Goal: Task Accomplishment & Management: Manage account settings

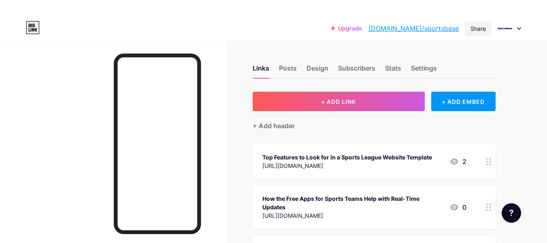
click at [484, 28] on div "Share" at bounding box center [478, 28] width 15 height 9
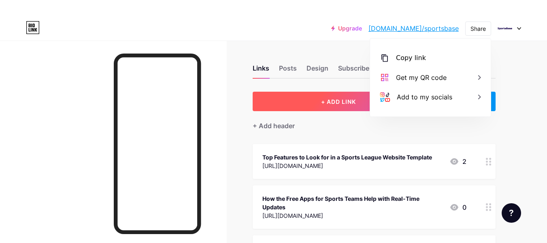
click at [356, 98] on span "+ ADD LINK" at bounding box center [338, 101] width 35 height 7
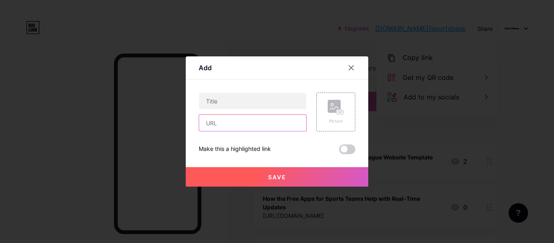
click at [248, 123] on input "text" at bounding box center [252, 123] width 107 height 16
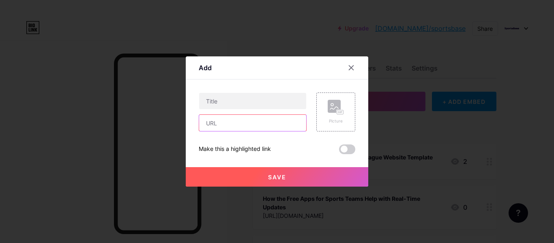
paste input "[URL][DOMAIN_NAME]"
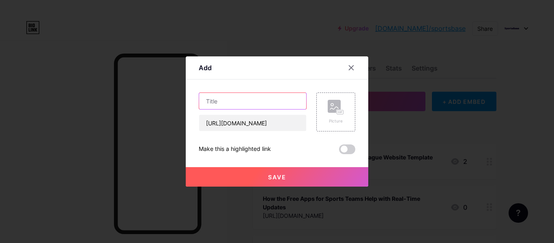
click at [247, 103] on input "text" at bounding box center [252, 101] width 107 height 16
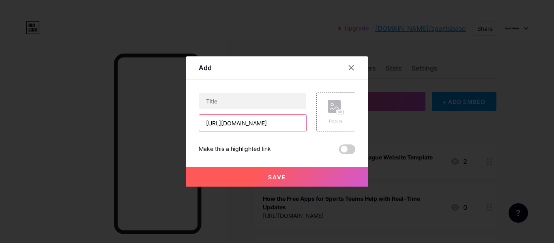
click at [229, 124] on input "[URL][DOMAIN_NAME]" at bounding box center [252, 123] width 107 height 16
paste input "[DOMAIN_NAME][URL]"
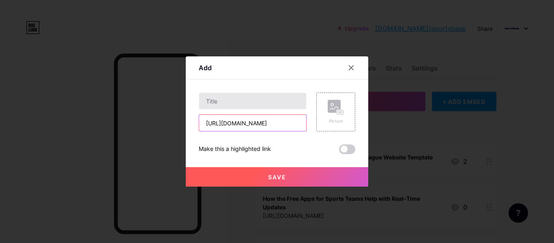
type input "[URL][DOMAIN_NAME]"
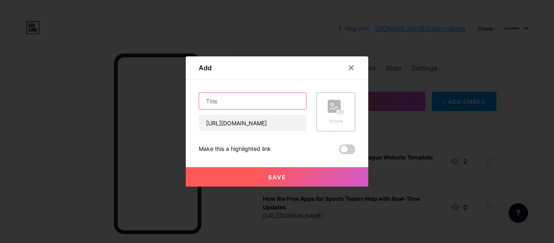
click at [241, 100] on input "text" at bounding box center [252, 101] width 107 height 16
paste input "Youth Sports Registration Software for Teams and Clubs"
type input "Youth Sports Registration Software for Teams and Clubs"
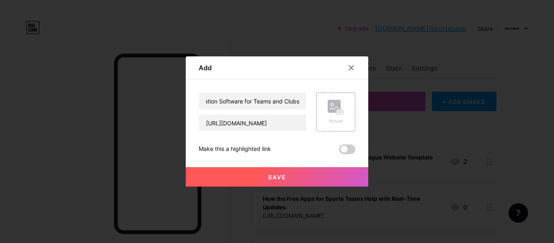
click at [272, 174] on span "Save" at bounding box center [277, 176] width 18 height 7
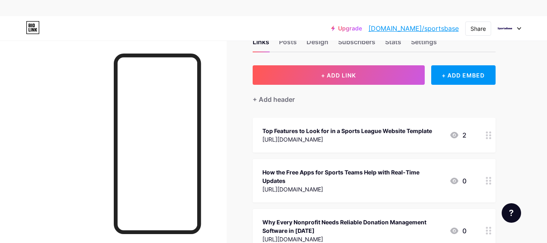
scroll to position [41, 0]
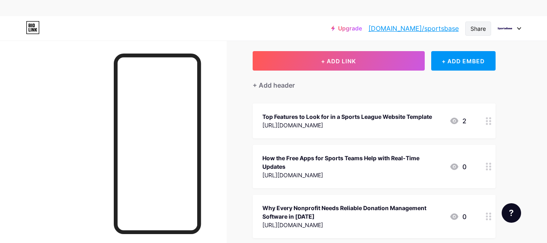
click at [473, 28] on div "Share" at bounding box center [478, 28] width 15 height 9
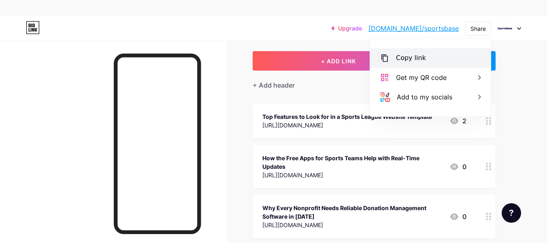
click at [429, 62] on div "Copy link" at bounding box center [430, 57] width 121 height 19
